Goal: Transaction & Acquisition: Purchase product/service

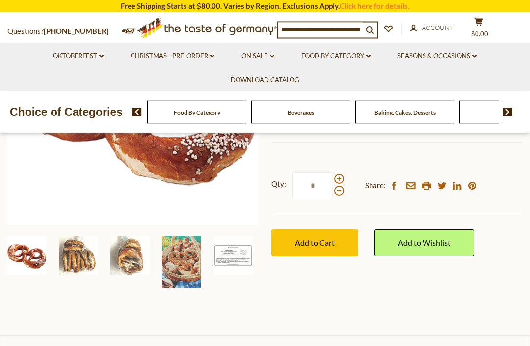
scroll to position [218, 0]
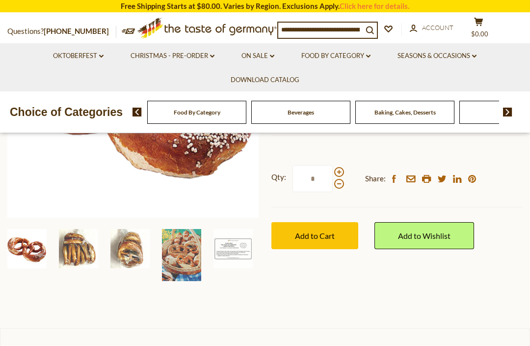
click at [81, 259] on img at bounding box center [78, 248] width 39 height 39
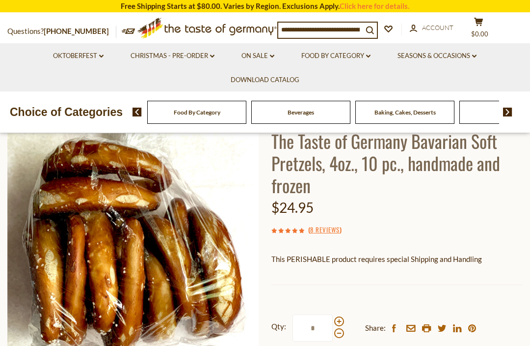
scroll to position [68, 0]
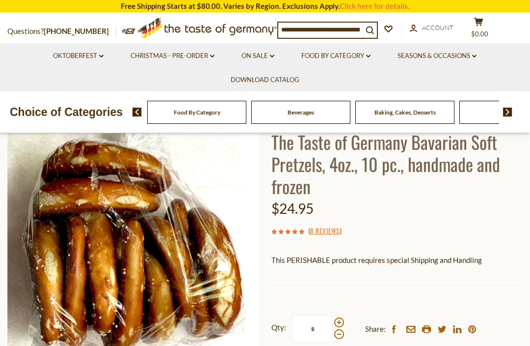
click at [187, 114] on div "Beverages" at bounding box center [196, 112] width 99 height 23
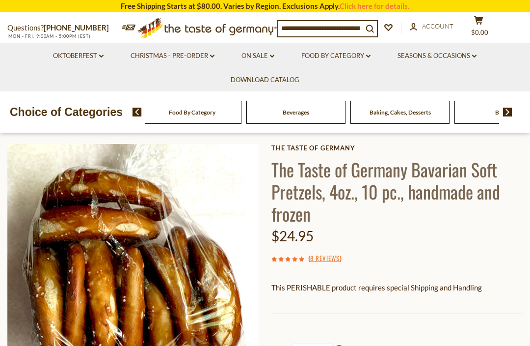
scroll to position [40, 0]
click at [244, 115] on div "Beverages" at bounding box center [296, 112] width 104 height 23
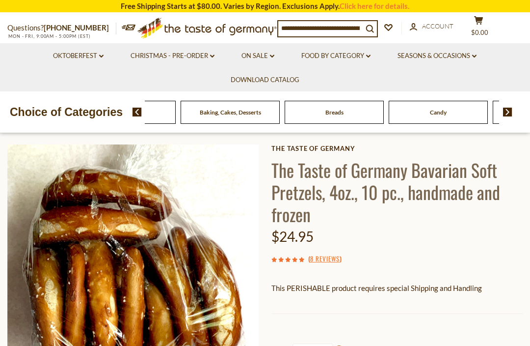
click at [362, 59] on link "Food By Category dropdown_arrow" at bounding box center [335, 56] width 69 height 11
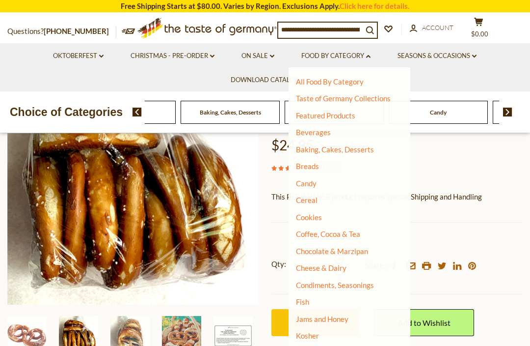
scroll to position [0, 0]
click at [339, 98] on link "Taste of Germany Collections" at bounding box center [343, 98] width 95 height 9
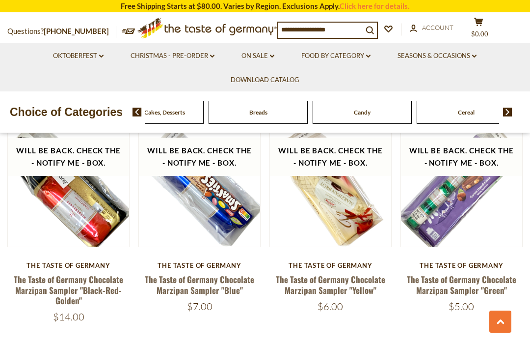
scroll to position [1674, 0]
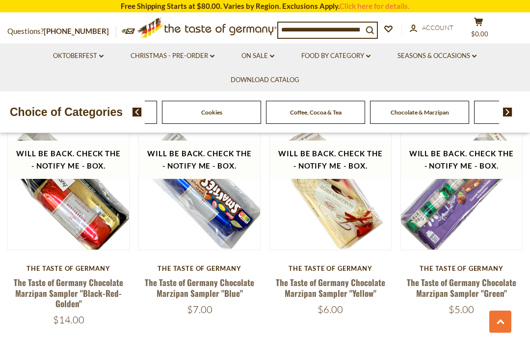
click at [370, 107] on div "Food By Category Beverages Baking, Cakes, Desserts Breads Candy Cereal Cookies …" at bounding box center [523, 112] width 1977 height 23
click at [364, 55] on link "Food By Category dropdown_arrow" at bounding box center [335, 56] width 69 height 11
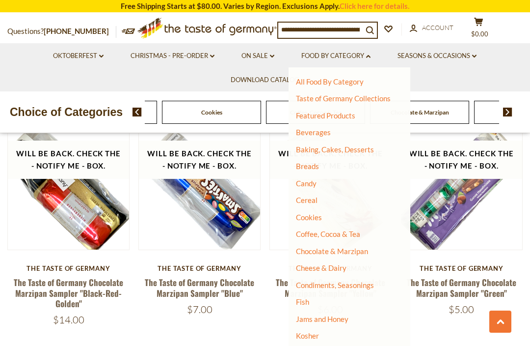
click at [309, 185] on link "Candy" at bounding box center [306, 183] width 21 height 9
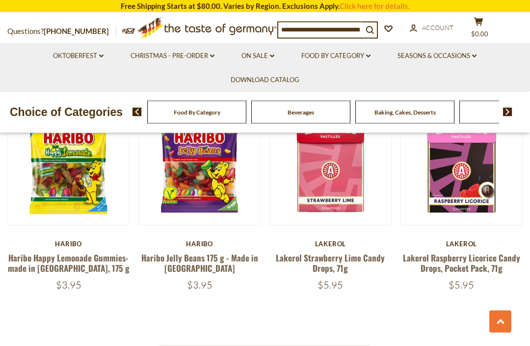
scroll to position [2128, 0]
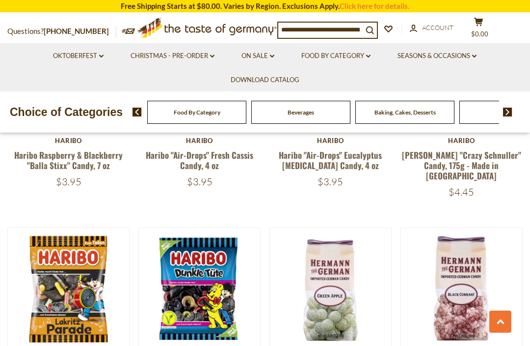
scroll to position [1499, 0]
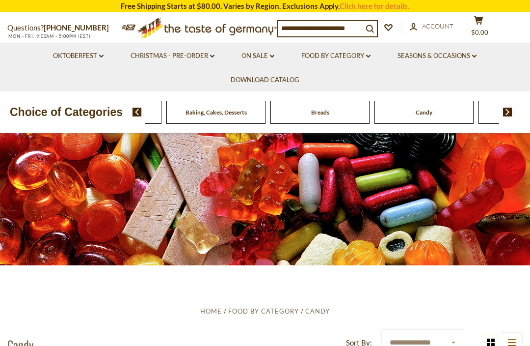
click at [369, 59] on link "Food By Category dropdown_arrow" at bounding box center [335, 56] width 69 height 11
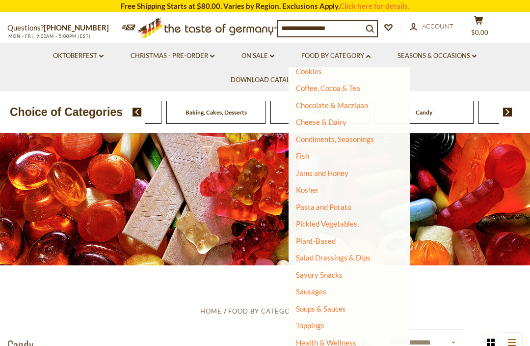
scroll to position [145, 0]
click at [336, 30] on input at bounding box center [320, 28] width 84 height 14
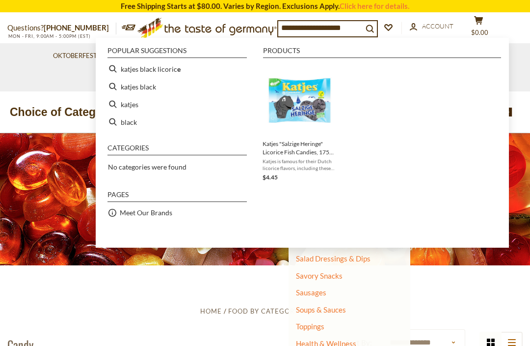
type input "**********"
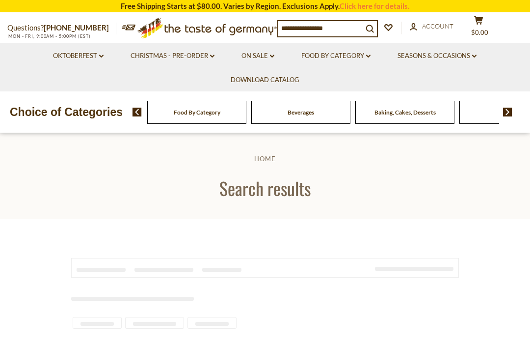
type input "**********"
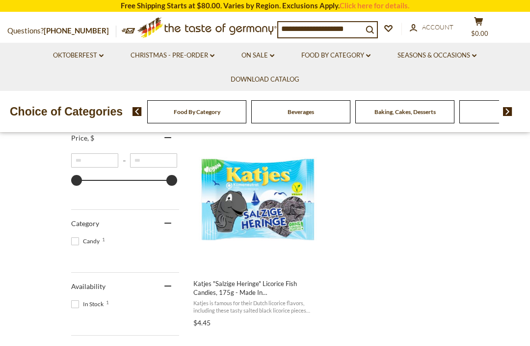
scroll to position [193, 0]
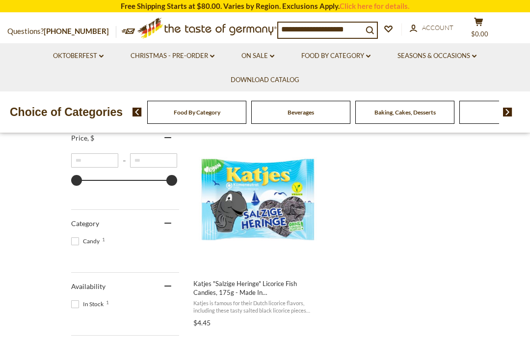
click at [274, 201] on img "Katjes" at bounding box center [257, 198] width 130 height 130
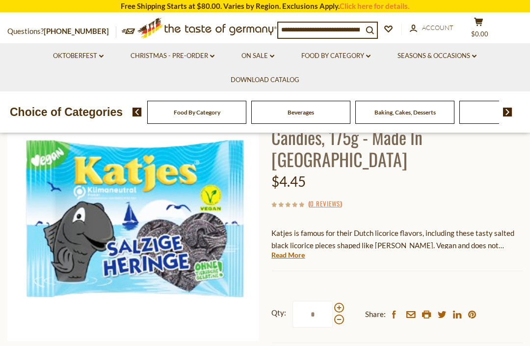
scroll to position [94, 0]
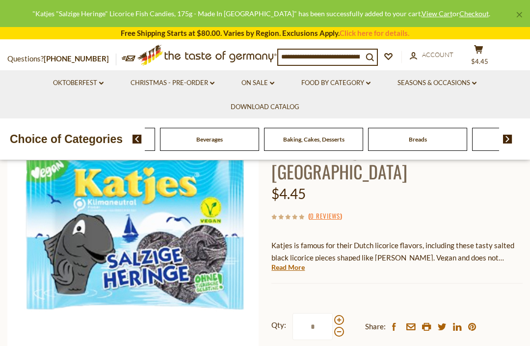
scroll to position [80, 0]
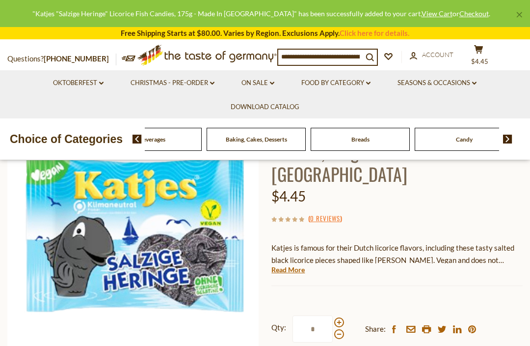
click at [354, 56] on input at bounding box center [320, 57] width 84 height 14
click at [362, 85] on link "Food By Category dropdown_arrow" at bounding box center [335, 83] width 69 height 11
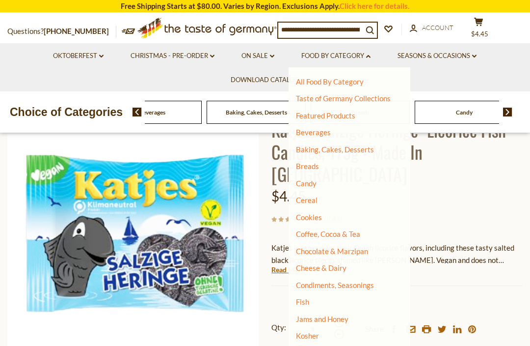
click at [313, 168] on link "Breads" at bounding box center [307, 165] width 23 height 9
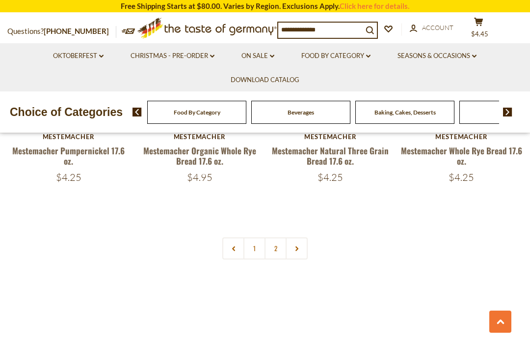
scroll to position [2145, 0]
click at [278, 245] on link "2" at bounding box center [276, 248] width 22 height 22
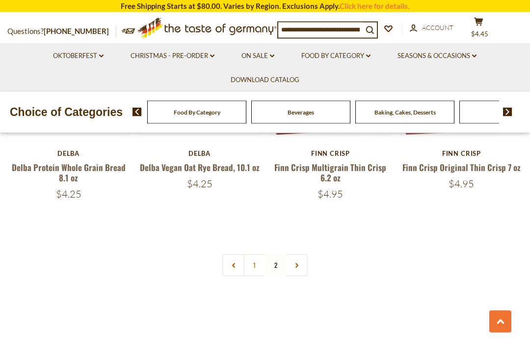
scroll to position [1239, 0]
click at [255, 265] on link "1" at bounding box center [254, 265] width 22 height 22
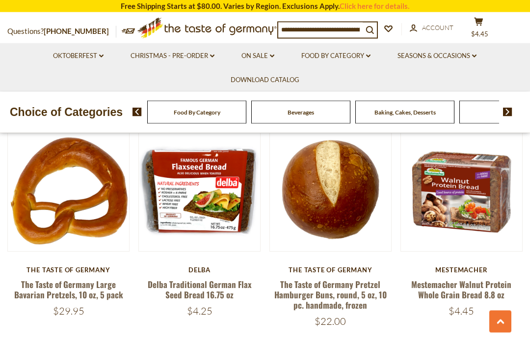
scroll to position [1112, 0]
click at [59, 287] on link "The Taste of Germany Large Bavarian Pretzels, 10 oz, 5 pack" at bounding box center [68, 289] width 109 height 23
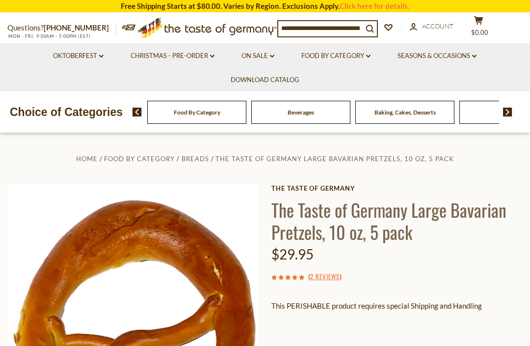
click at [371, 57] on icon "dropdown_arrow" at bounding box center [368, 55] width 4 height 3
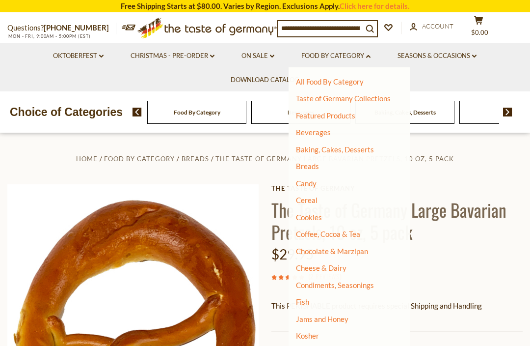
click at [361, 100] on link "Taste of Germany Collections" at bounding box center [343, 98] width 95 height 9
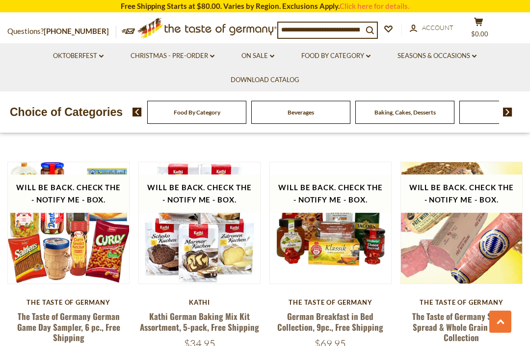
scroll to position [1192, 0]
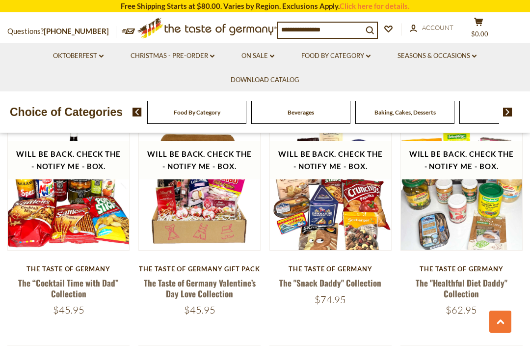
click at [310, 28] on input at bounding box center [320, 30] width 84 height 14
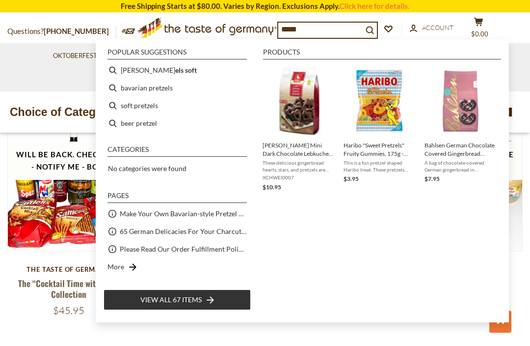
type input "********"
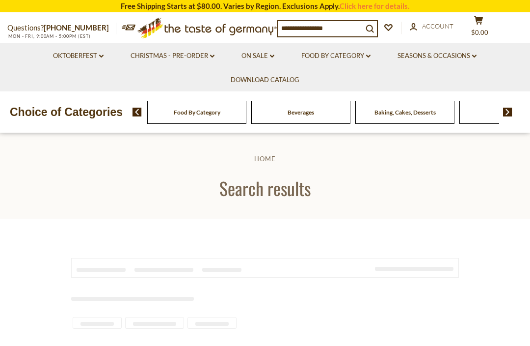
type input "********"
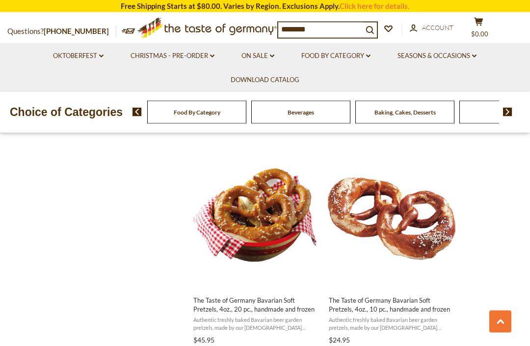
scroll to position [819, 0]
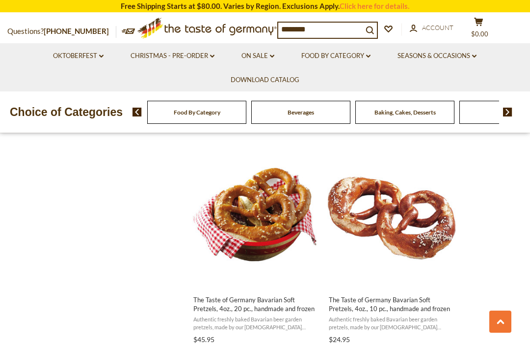
click at [396, 305] on span "The Taste of Germany Bavarian Soft Pretzels, 4oz., 10 pc., handmade and frozen" at bounding box center [392, 304] width 127 height 18
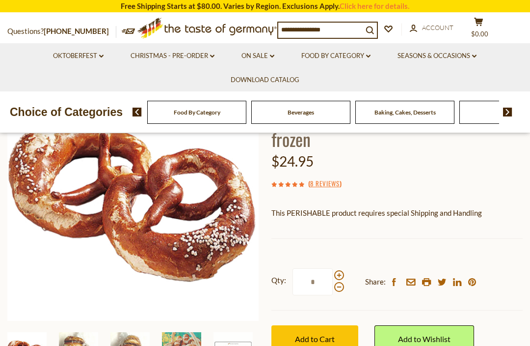
scroll to position [120, 0]
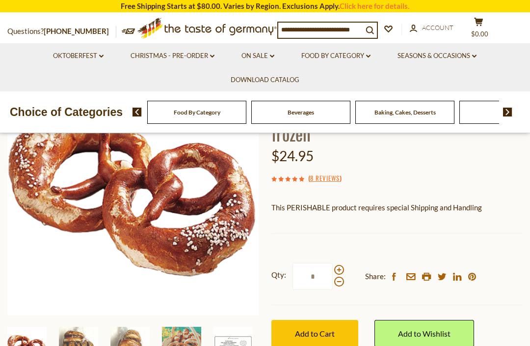
click at [312, 333] on span "Add to Cart" at bounding box center [315, 332] width 40 height 9
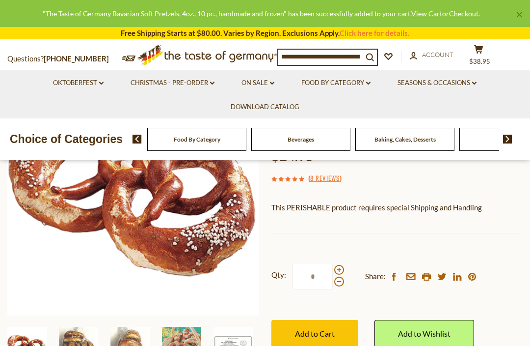
click at [305, 52] on input at bounding box center [320, 57] width 84 height 14
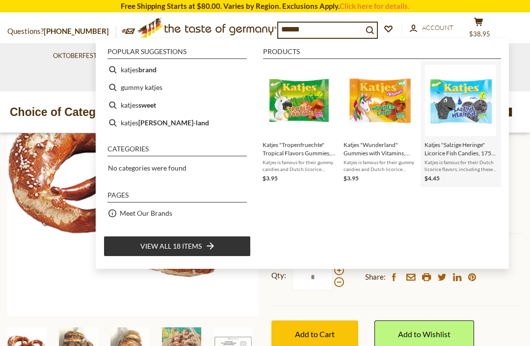
type input "******"
click at [466, 101] on img "Instant Search Results" at bounding box center [460, 100] width 71 height 71
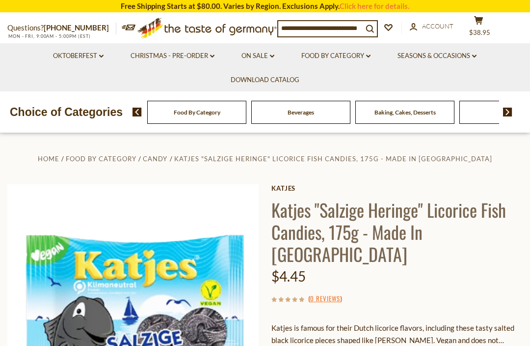
click at [480, 31] on span "$38.95" at bounding box center [479, 32] width 21 height 8
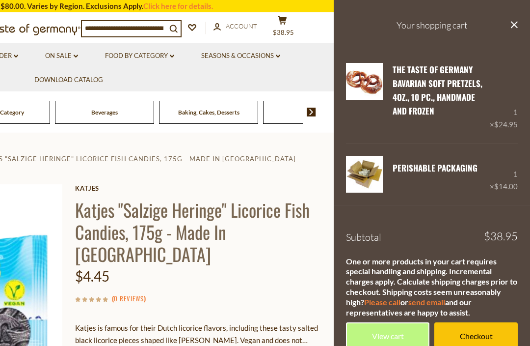
click at [513, 28] on button "close" at bounding box center [513, 26] width 7 height 12
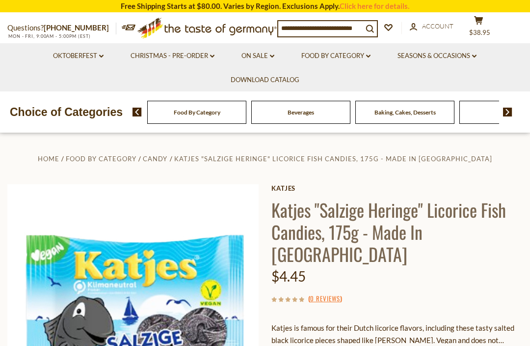
click at [488, 36] on button "cart $38.95" at bounding box center [478, 28] width 29 height 25
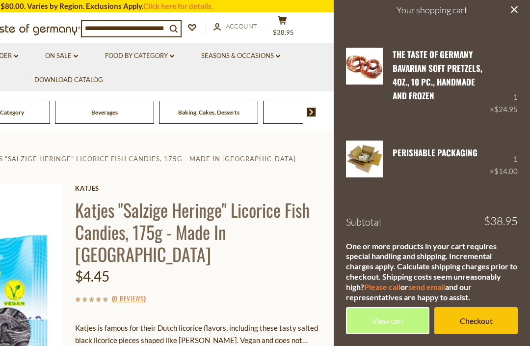
scroll to position [14, 0]
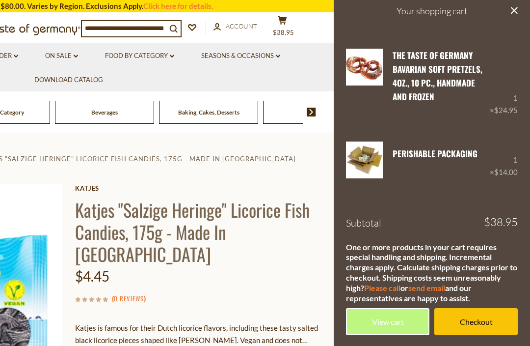
click at [380, 316] on link "View cart" at bounding box center [387, 321] width 83 height 27
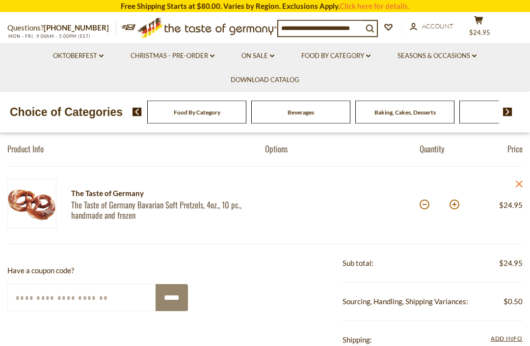
scroll to position [90, 0]
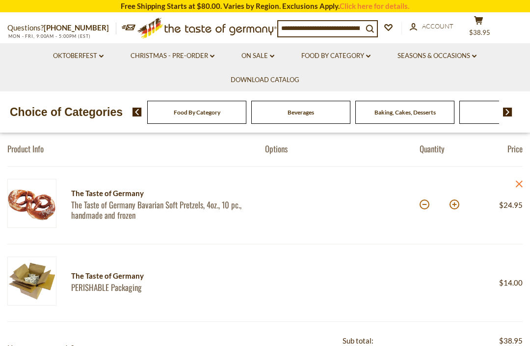
click at [423, 204] on button at bounding box center [425, 204] width 10 height 10
type input "*"
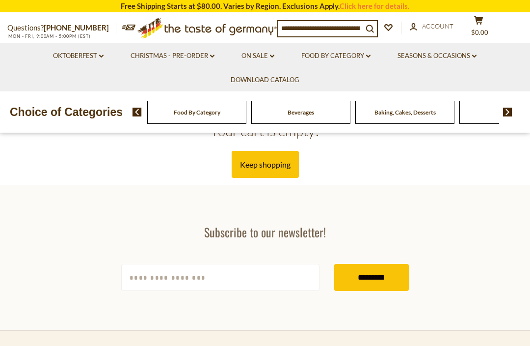
scroll to position [122, 0]
